Goal: Task Accomplishment & Management: Manage account settings

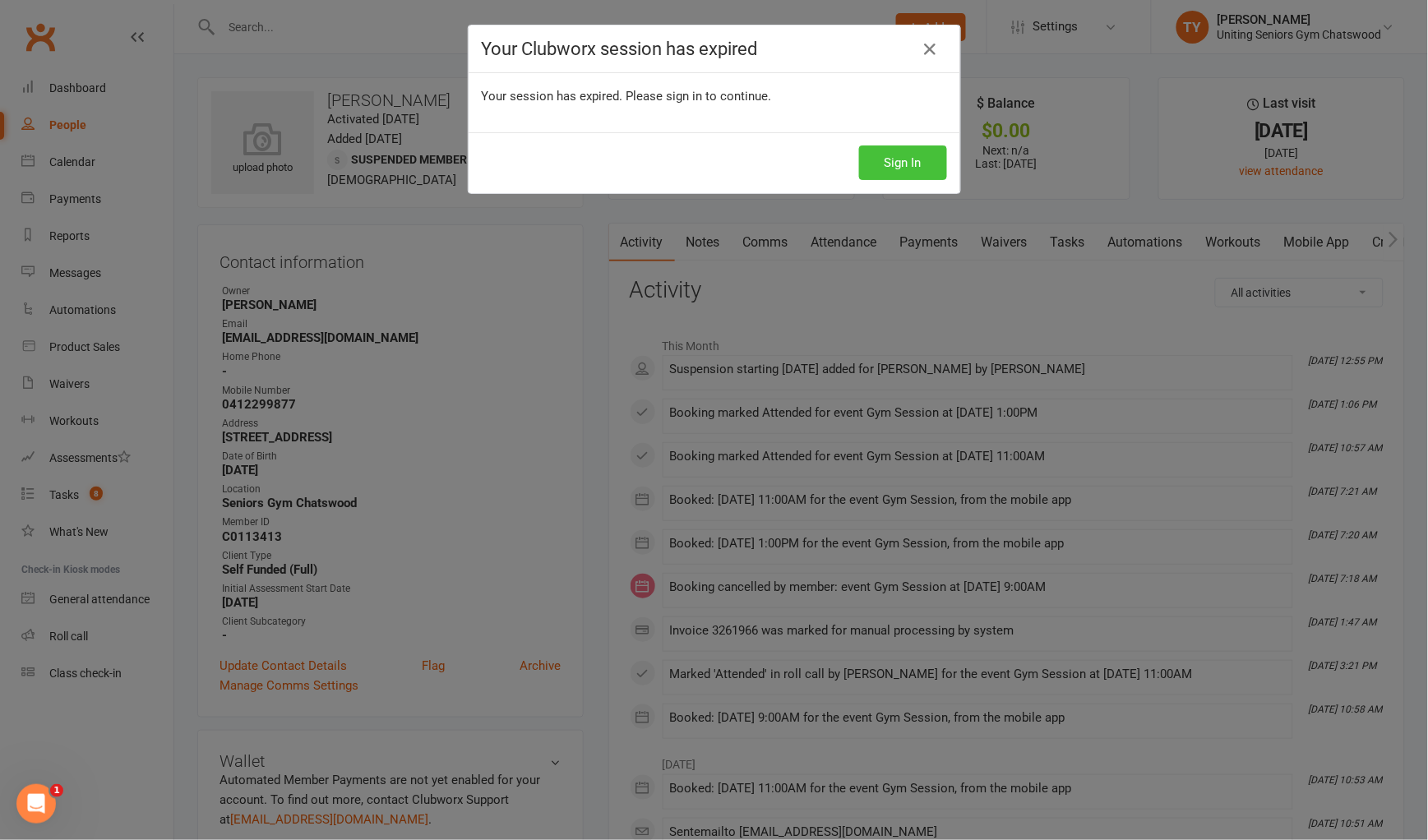
click at [897, 157] on button "Sign In" at bounding box center [902, 162] width 88 height 35
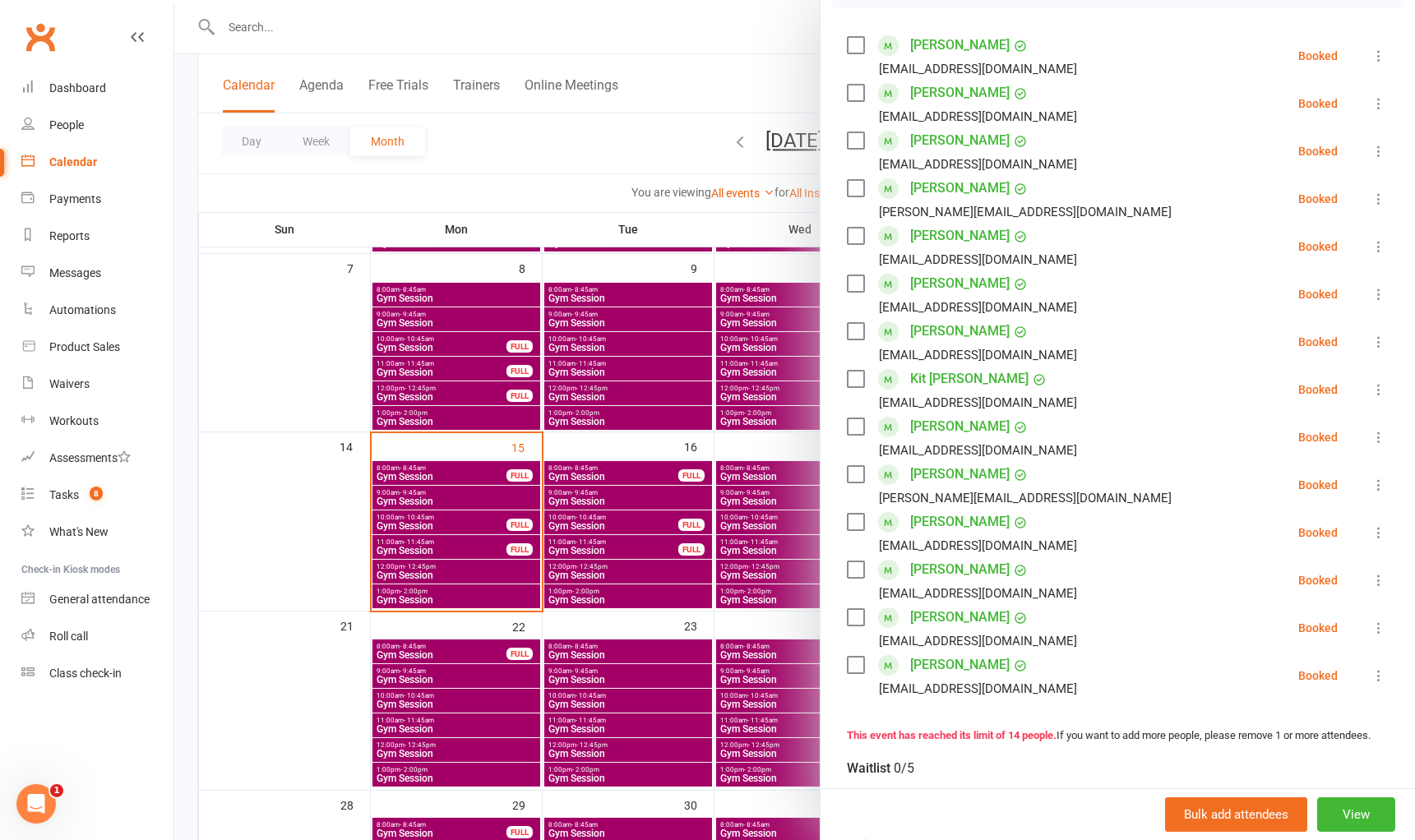
click at [852, 569] on label at bounding box center [855, 569] width 17 height 17
click at [1371, 578] on icon at bounding box center [1378, 580] width 17 height 17
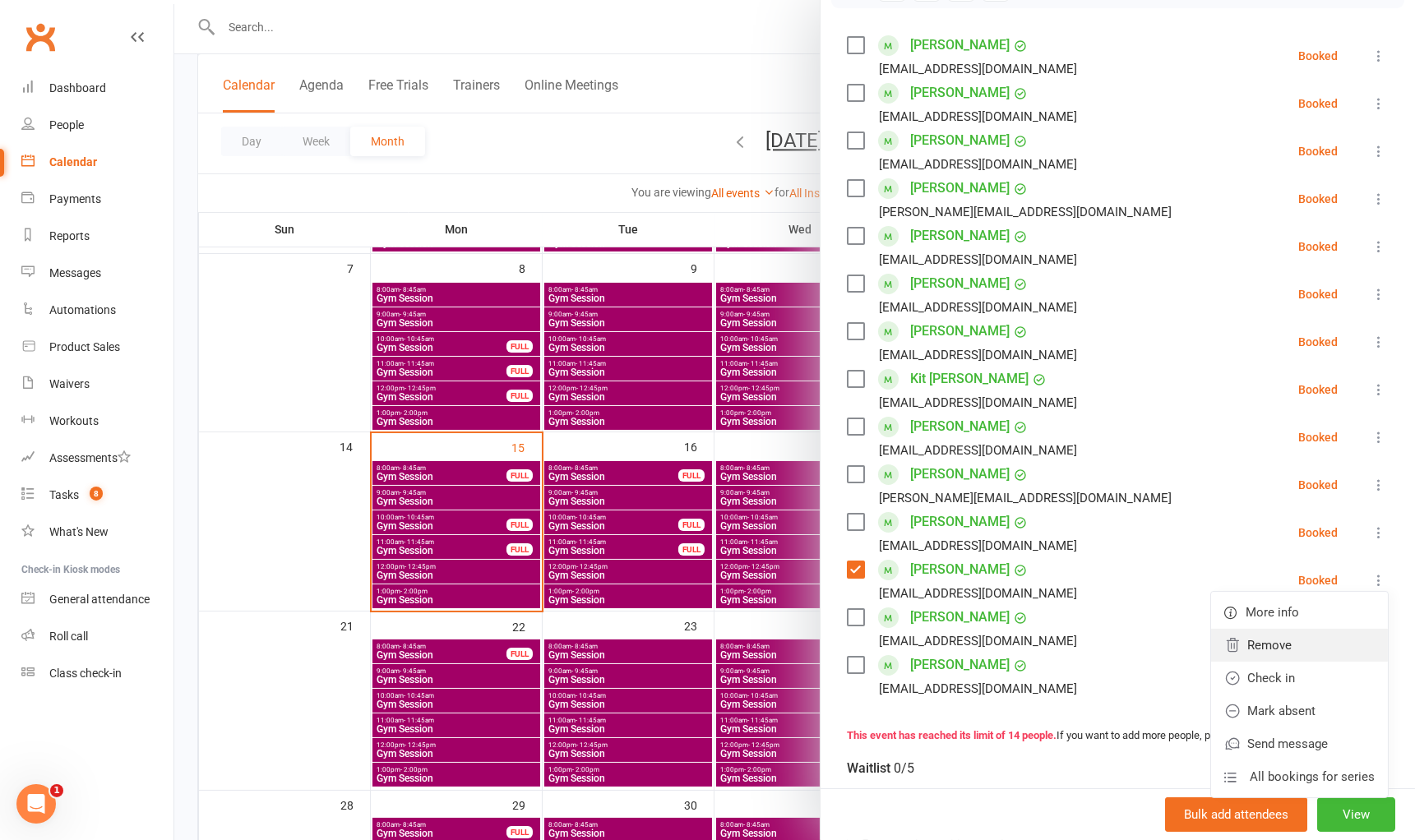
click at [1267, 652] on link "Remove" at bounding box center [1299, 645] width 176 height 33
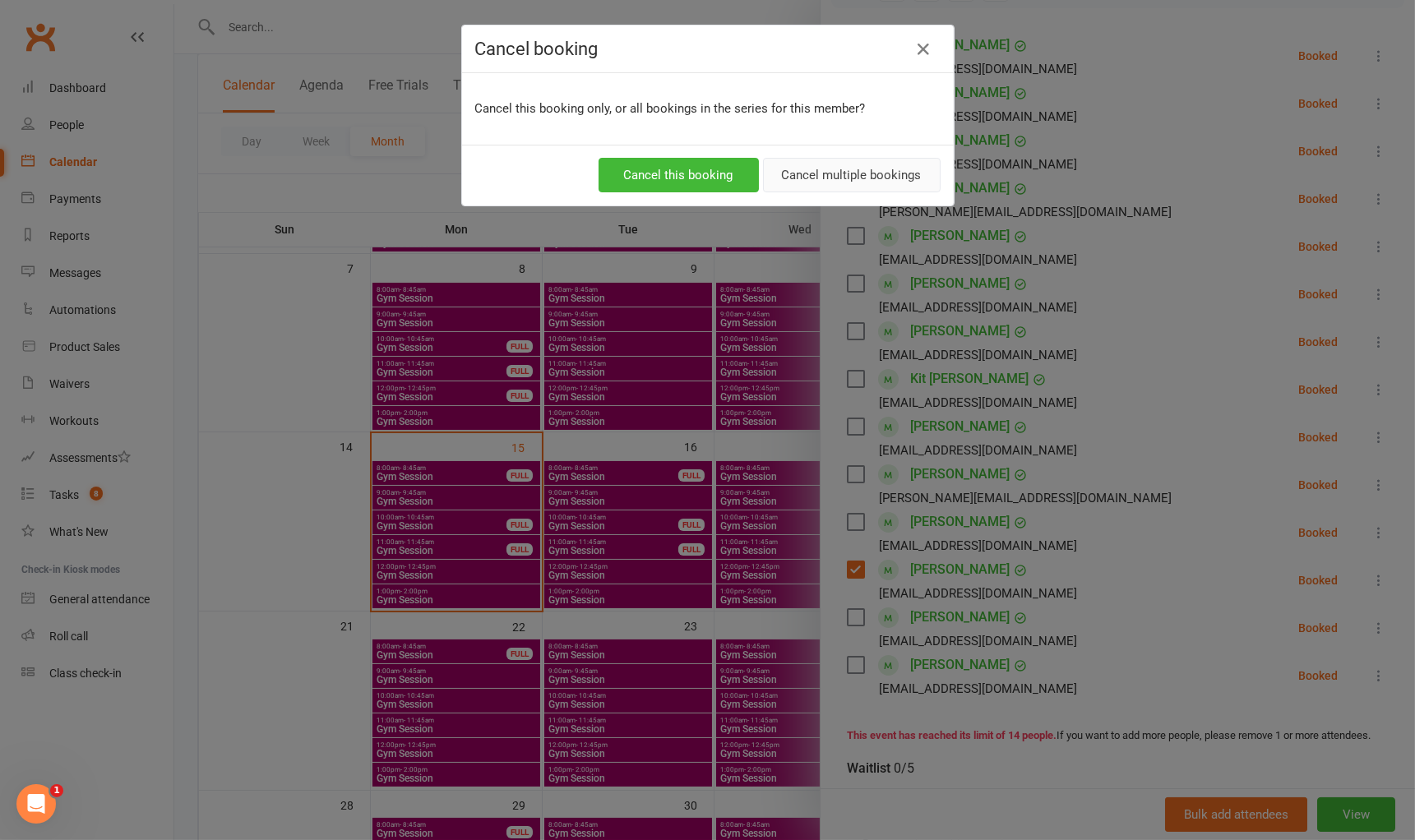
click at [829, 183] on button "Cancel multiple bookings" at bounding box center [852, 175] width 177 height 35
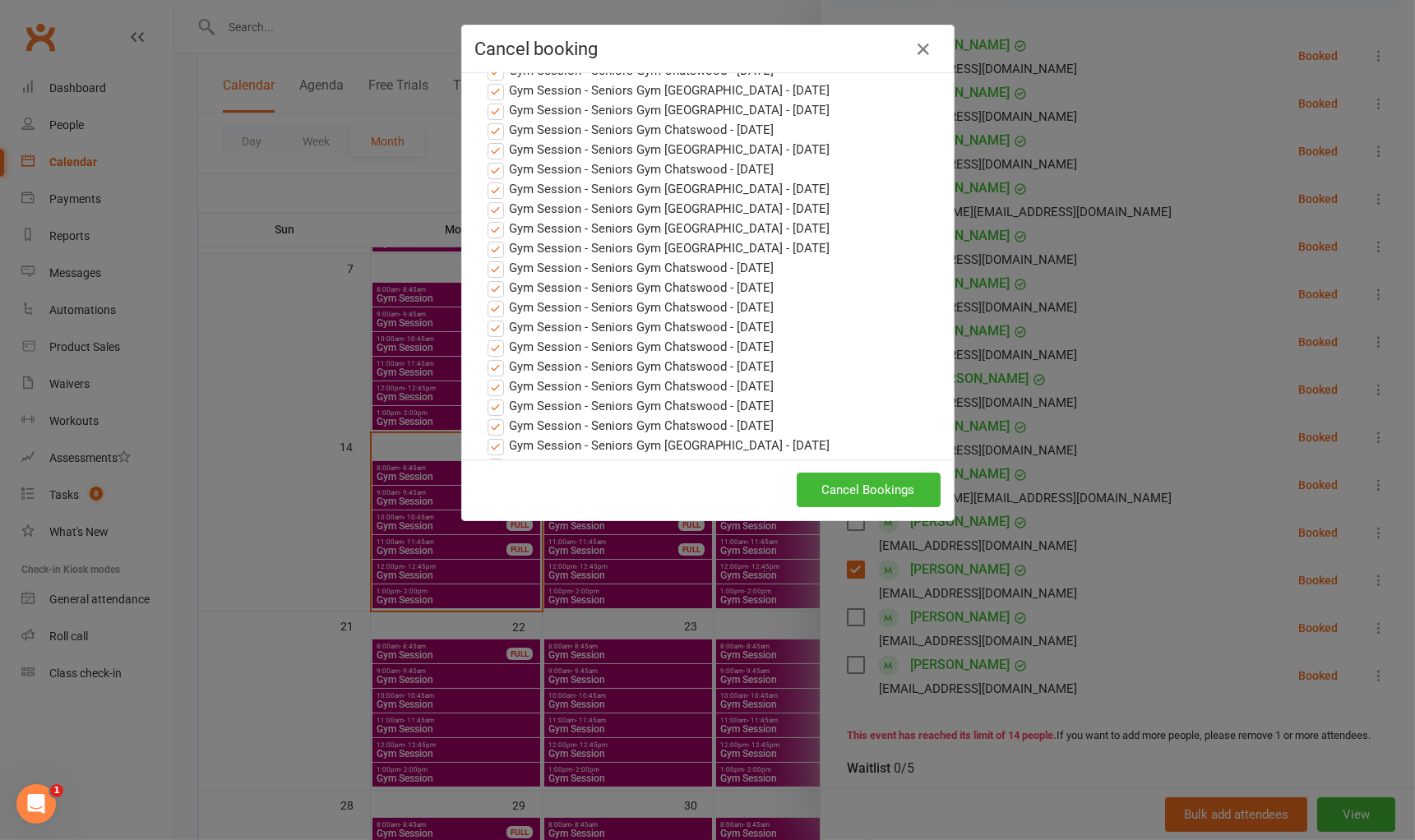
scroll to position [162, 0]
click at [857, 499] on button "Cancel Bookings" at bounding box center [869, 490] width 144 height 35
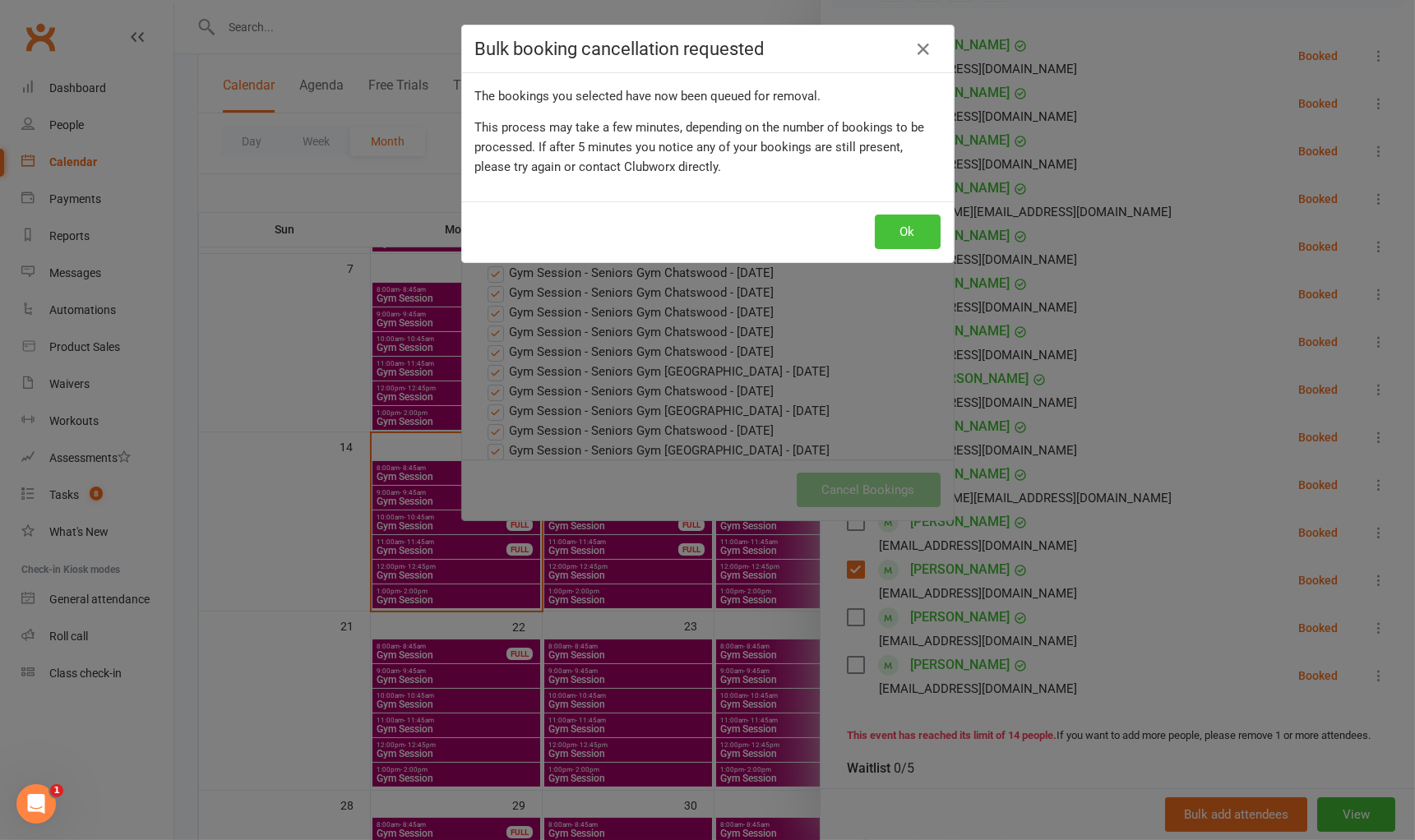
click at [926, 219] on button "Ok" at bounding box center [908, 232] width 66 height 35
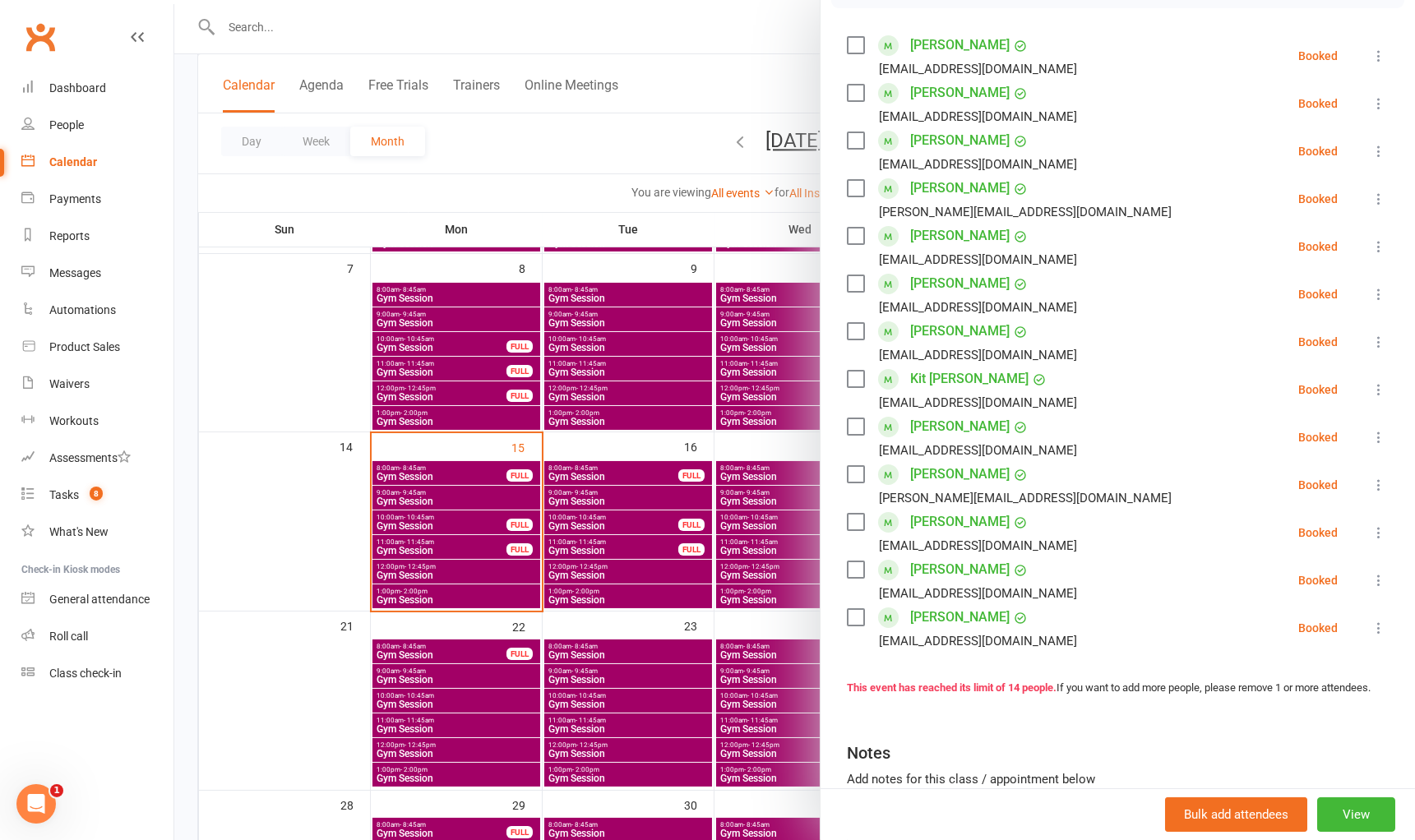
click at [728, 455] on div at bounding box center [795, 420] width 1241 height 840
